Goal: Transaction & Acquisition: Download file/media

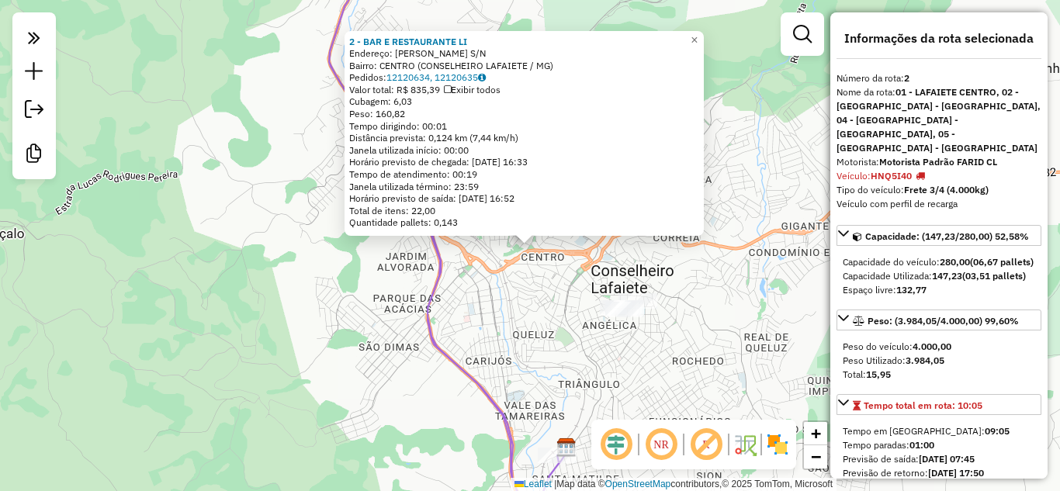
select select "**********"
click at [33, 26] on icon at bounding box center [34, 37] width 12 height 22
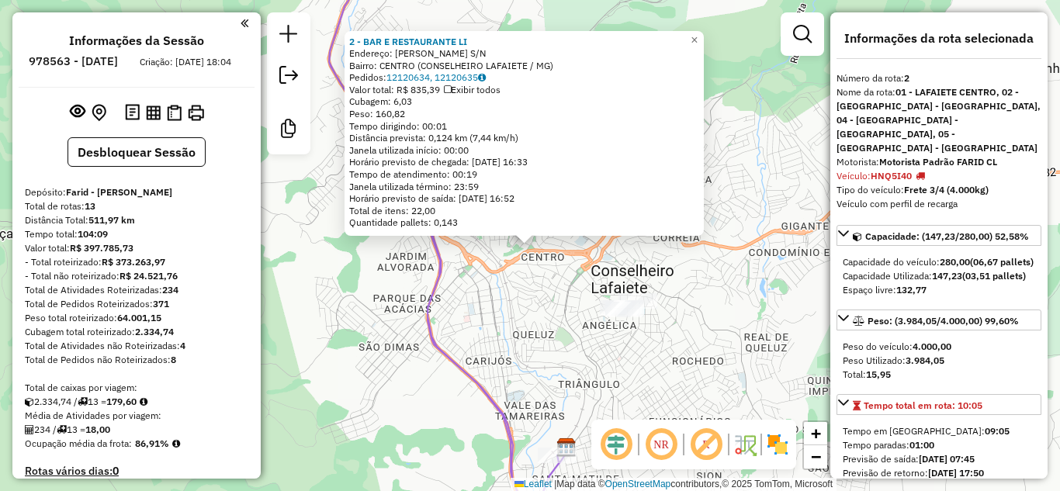
drag, startPoint x: 485, startPoint y: 173, endPoint x: 355, endPoint y: 175, distance: 129.6
click at [355, 175] on div "2 - BAR E RESTAURANTE LI Endereço: PIMENTEL DUARTE S/N Bairro: CENTRO (CONSELHE…" at bounding box center [524, 133] width 350 height 194
drag, startPoint x: 483, startPoint y: 39, endPoint x: 371, endPoint y: 42, distance: 111.8
click at [371, 42] on div "2 - BAR E RESTAURANTE LI" at bounding box center [524, 42] width 350 height 12
copy strong "BAR E RESTAURANTE LI"
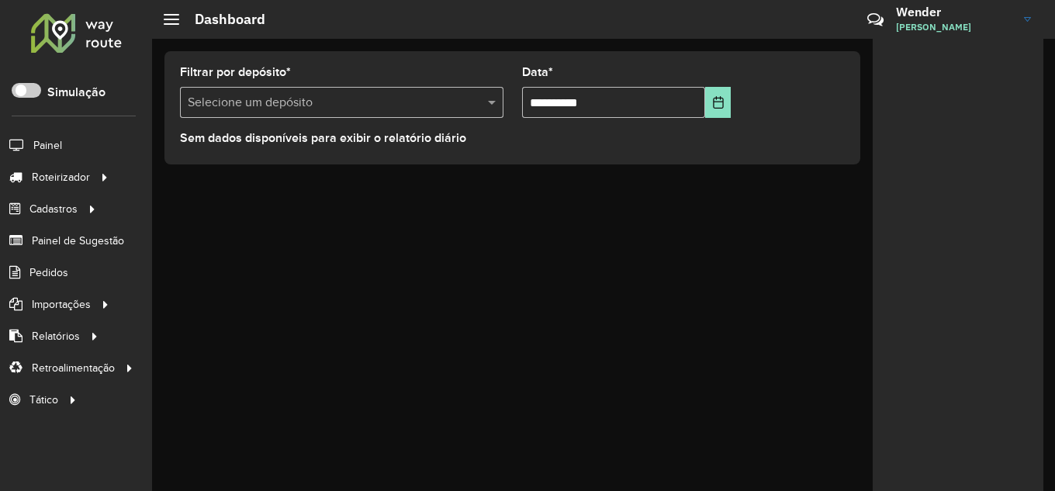
click at [418, 50] on div "**********" at bounding box center [512, 108] width 721 height 138
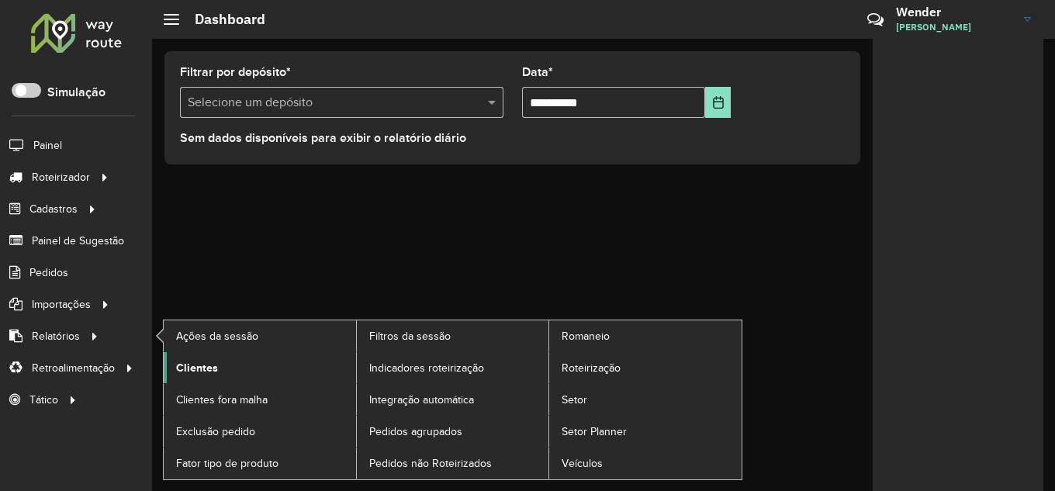
click at [215, 374] on span "Clientes" at bounding box center [197, 368] width 42 height 16
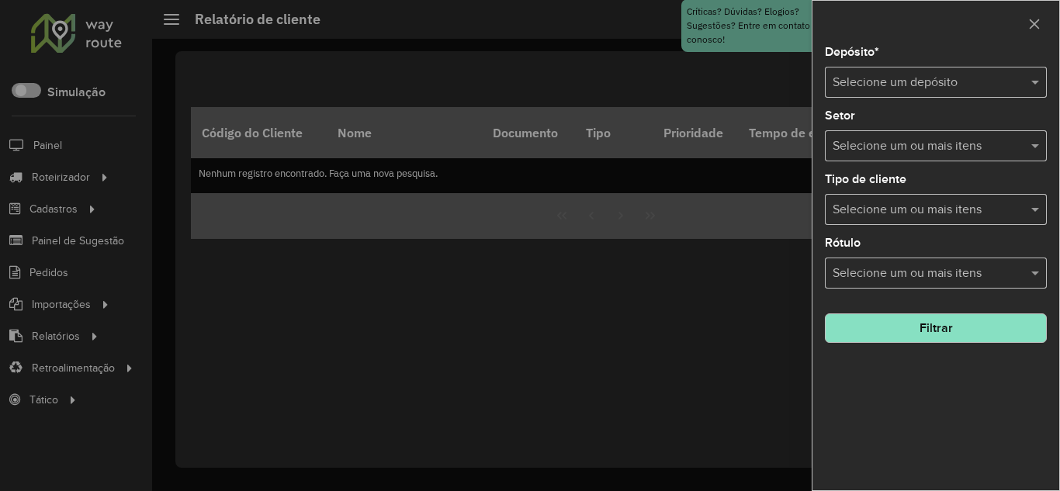
click at [978, 88] on input "text" at bounding box center [920, 83] width 175 height 19
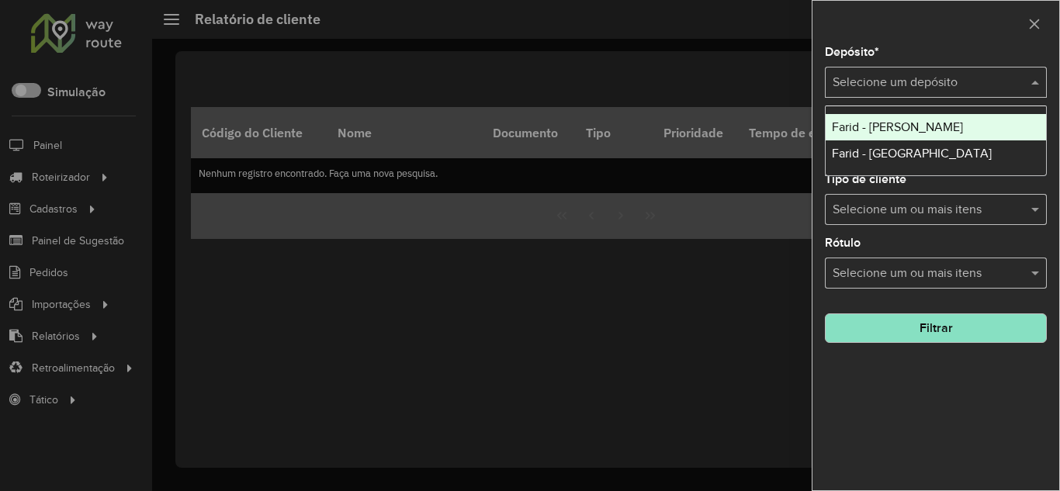
drag, startPoint x: 895, startPoint y: 127, endPoint x: 907, endPoint y: 198, distance: 71.6
click at [896, 127] on span "Farid - [PERSON_NAME]" at bounding box center [897, 126] width 131 height 13
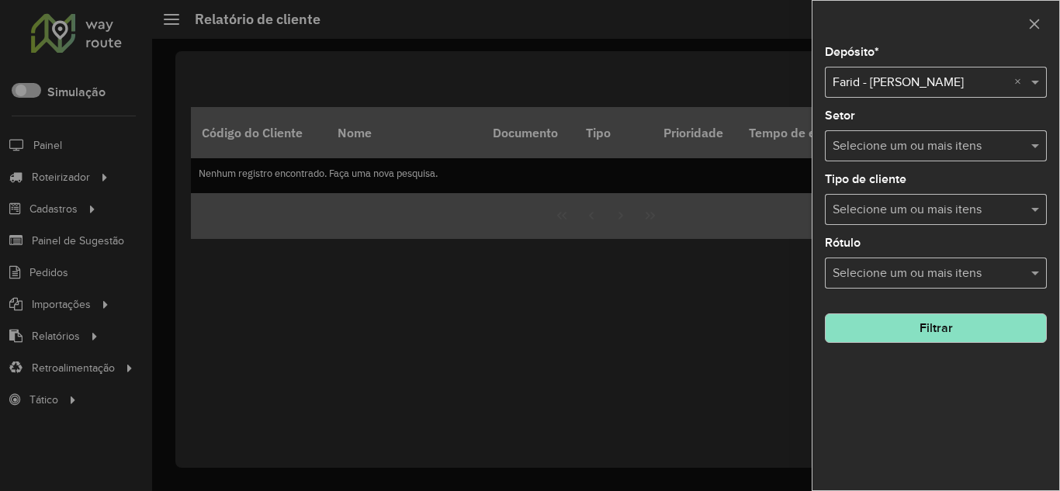
click at [906, 146] on input "text" at bounding box center [928, 146] width 199 height 19
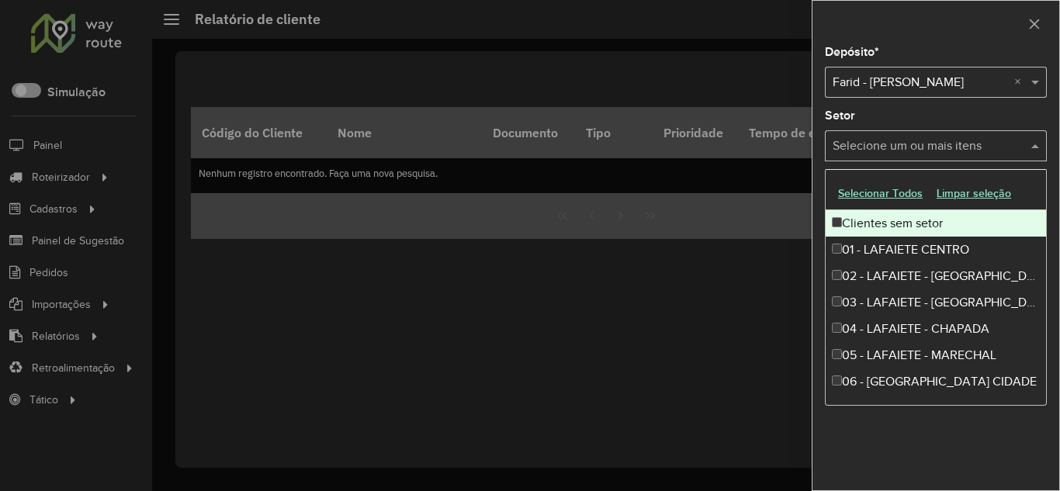
click at [906, 144] on input "text" at bounding box center [928, 146] width 199 height 19
click at [917, 139] on input "text" at bounding box center [928, 146] width 199 height 19
click at [940, 108] on div "Depósito * Selecione um depósito × Farid - Conselheiro Lafaiete × Setor Selecio…" at bounding box center [935, 269] width 247 height 444
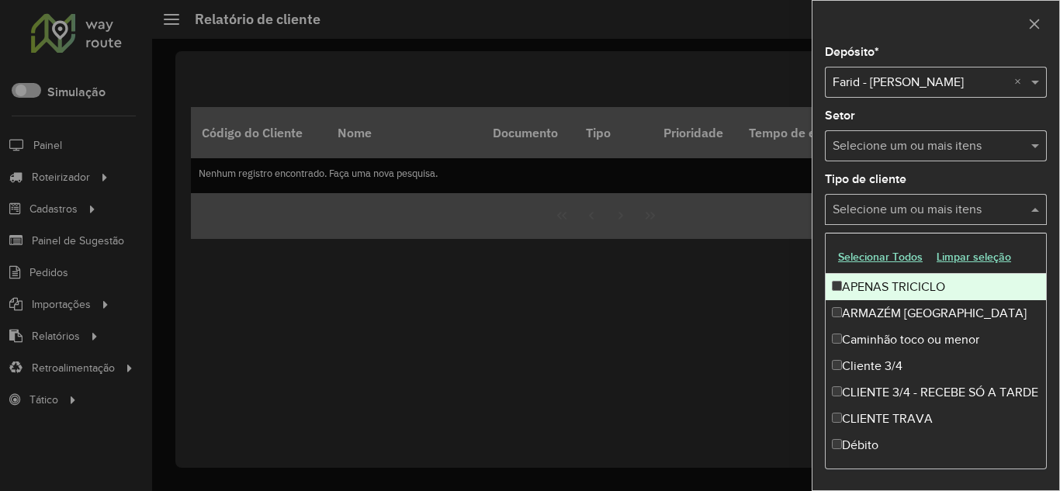
click at [917, 210] on input "text" at bounding box center [928, 210] width 199 height 19
click at [916, 210] on input "text" at bounding box center [928, 210] width 199 height 19
click at [979, 180] on div "Tipo de cliente Selecione um ou mais itens" at bounding box center [936, 199] width 222 height 51
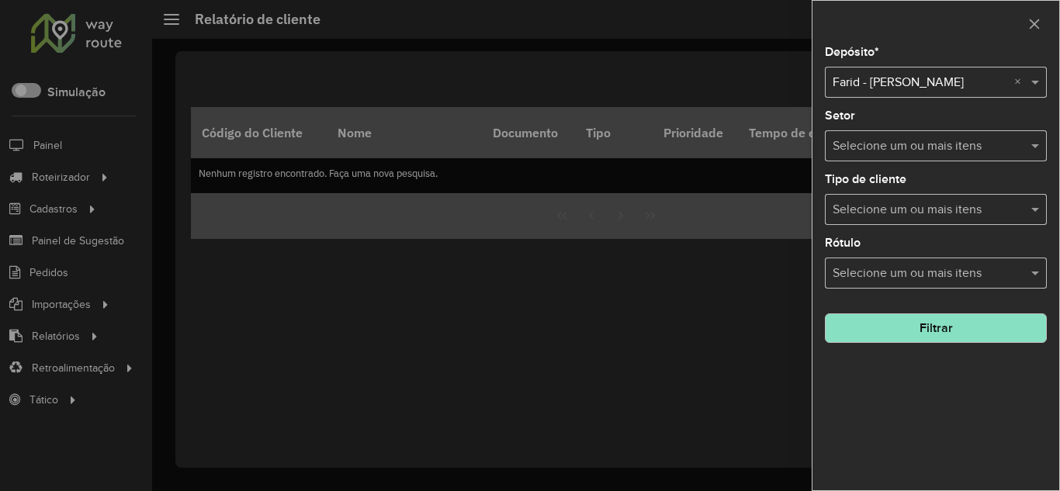
click at [929, 335] on button "Filtrar" at bounding box center [936, 328] width 222 height 29
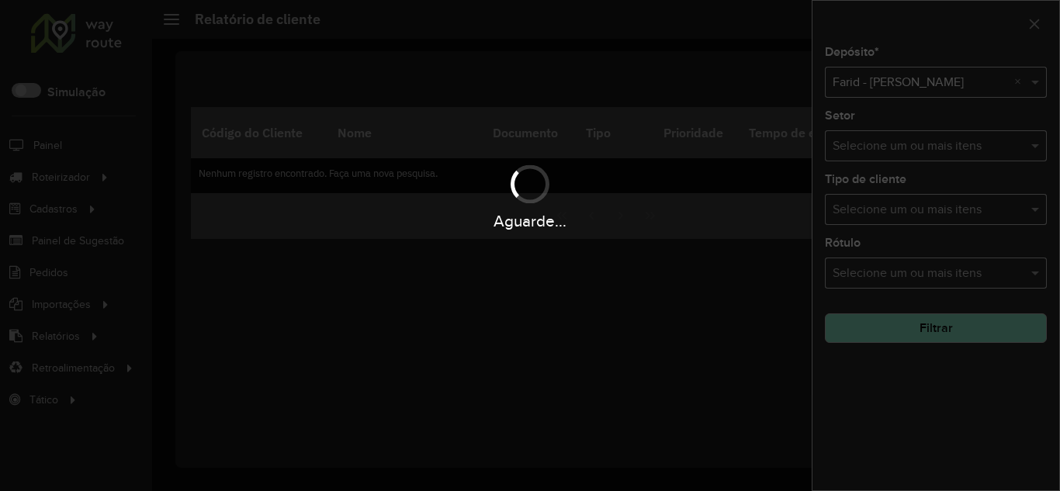
click at [906, 330] on div "Aguarde..." at bounding box center [530, 245] width 1060 height 491
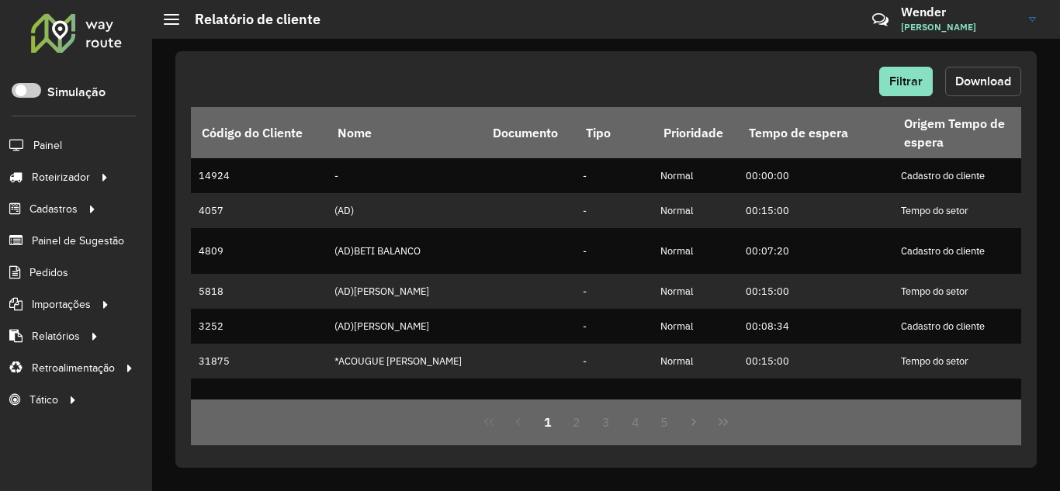
click at [994, 74] on span "Download" at bounding box center [983, 80] width 56 height 13
click at [754, 71] on div "Filtrar Download" at bounding box center [606, 81] width 830 height 29
